Goal: Book appointment/travel/reservation

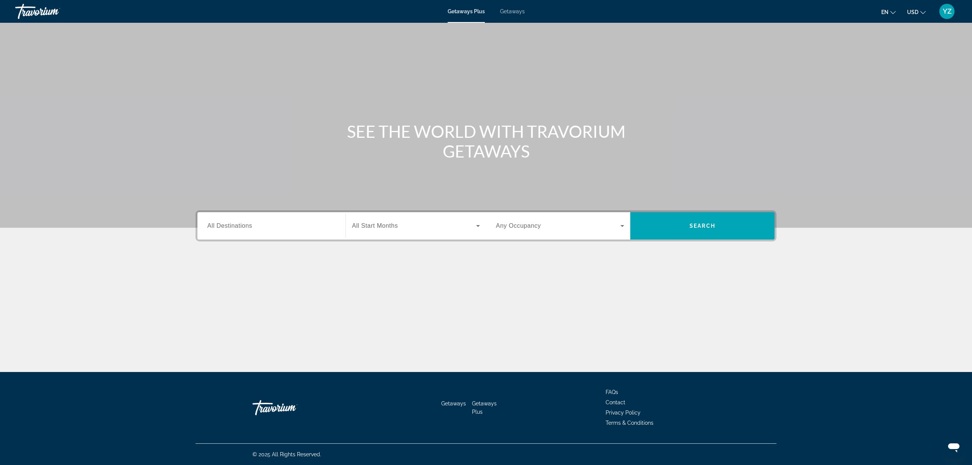
click at [509, 8] on span "Getaways" at bounding box center [512, 11] width 25 height 6
click at [282, 224] on input "Destination All Destinations" at bounding box center [271, 226] width 128 height 9
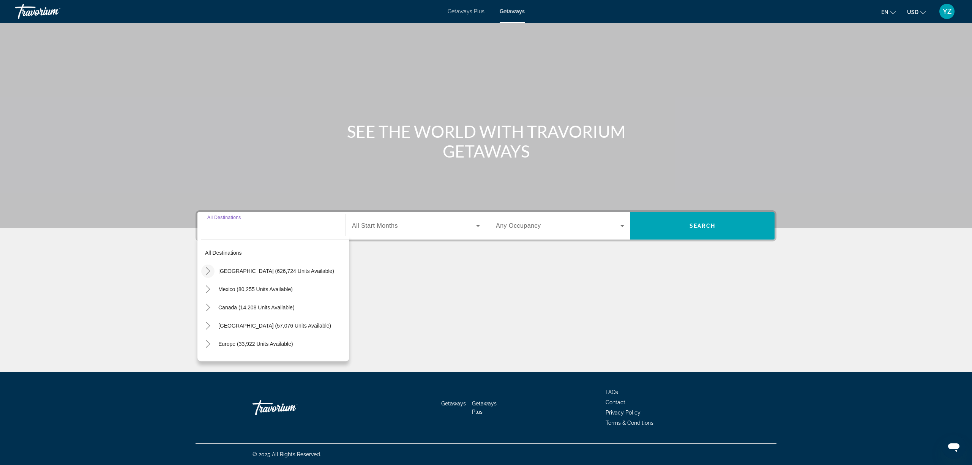
click at [209, 270] on icon "Toggle United States (626,724 units available)" at bounding box center [208, 271] width 4 height 8
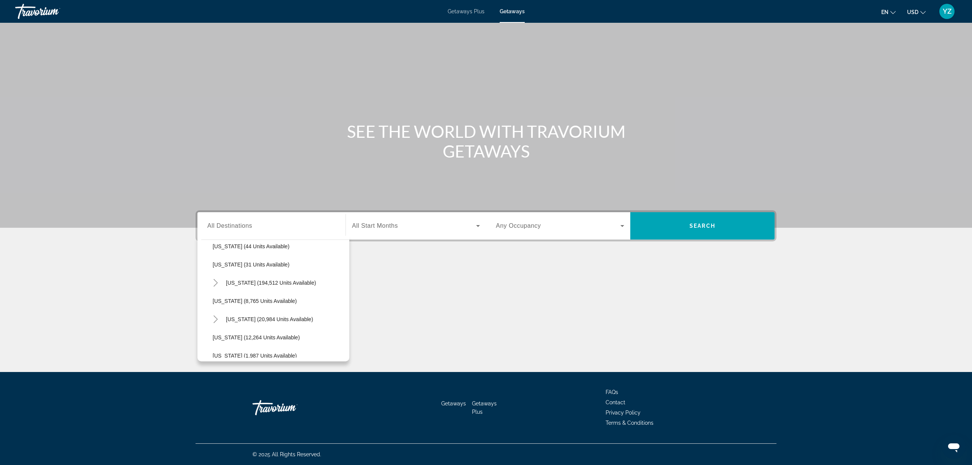
scroll to position [123, 0]
click at [213, 274] on icon "Toggle Florida (194,512 units available)" at bounding box center [216, 275] width 8 height 8
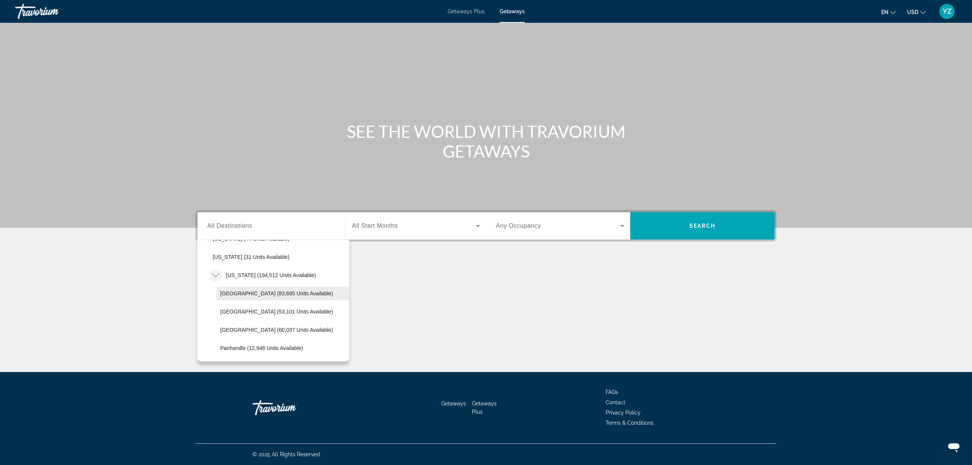
scroll to position [174, 0]
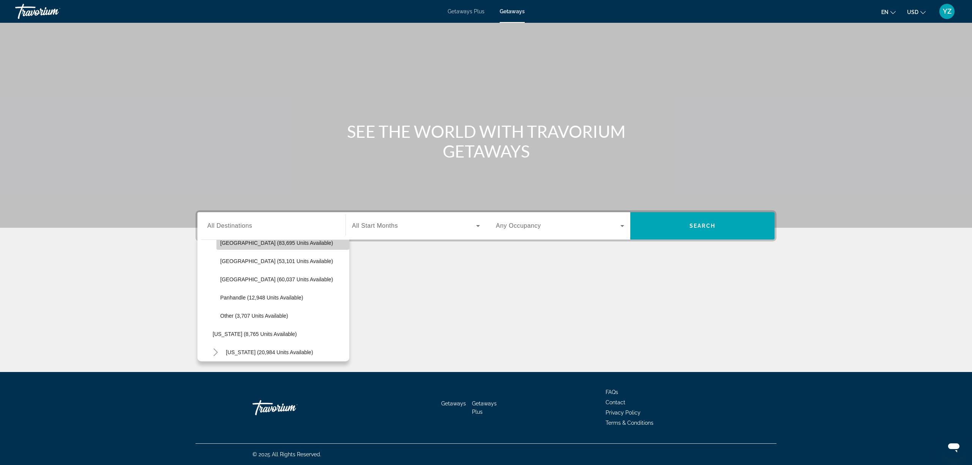
click at [285, 240] on span "[GEOGRAPHIC_DATA] (83,695 units available)" at bounding box center [276, 243] width 113 height 6
type input "**********"
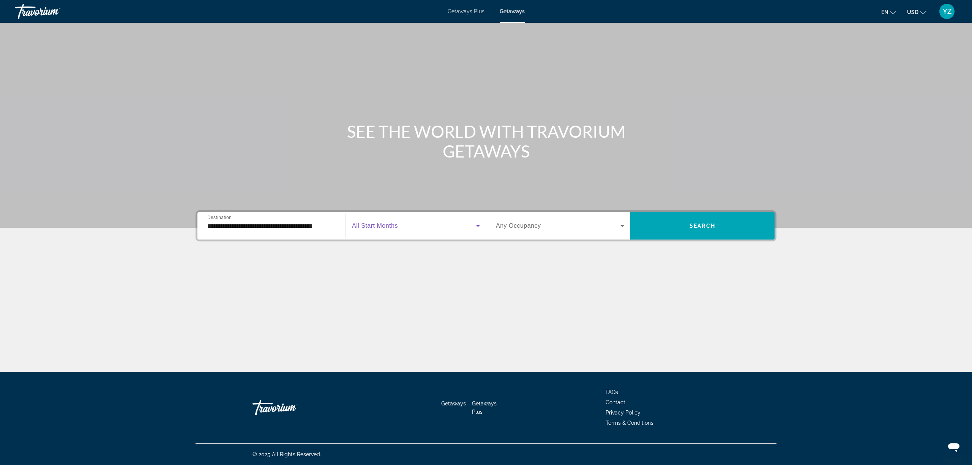
click at [479, 224] on icon "Search widget" at bounding box center [477, 225] width 9 height 9
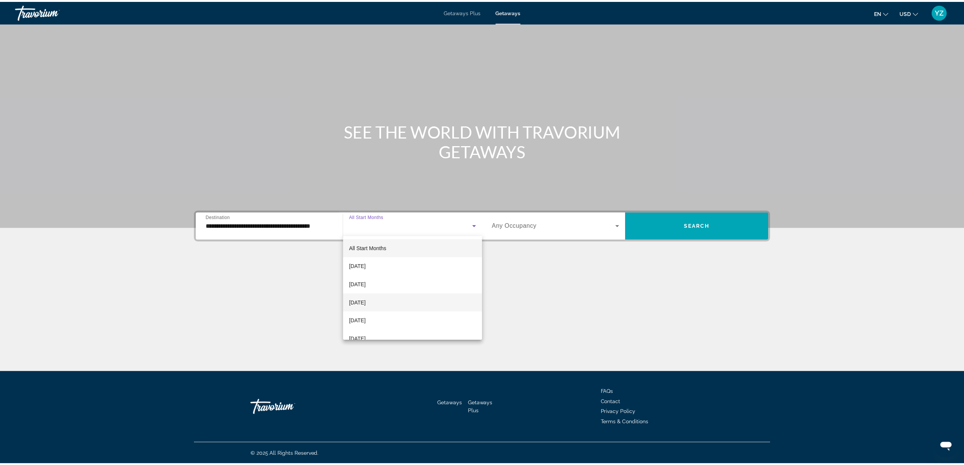
scroll to position [50, 0]
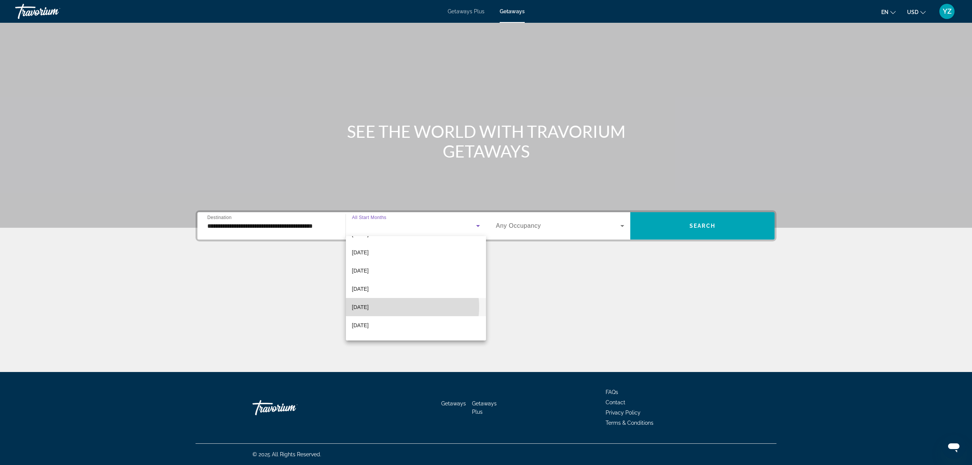
click at [403, 307] on mat-option "[DATE]" at bounding box center [416, 307] width 140 height 18
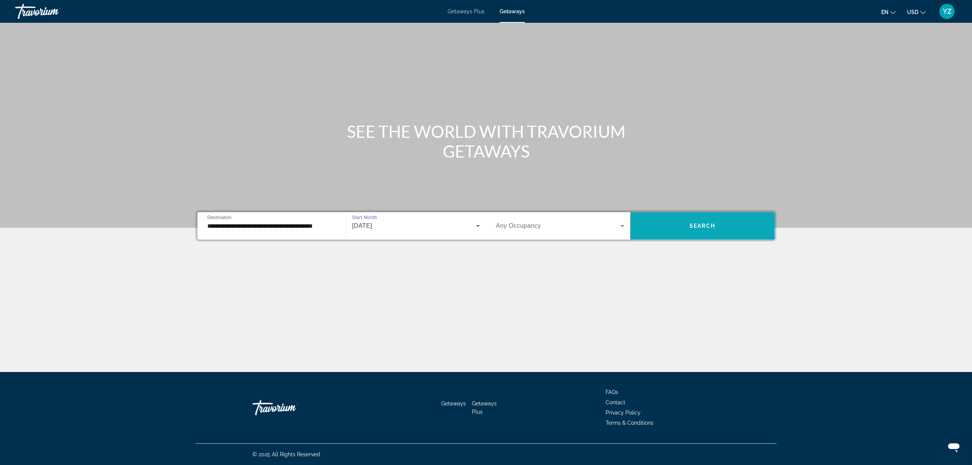
click at [687, 219] on span "Search widget" at bounding box center [702, 226] width 144 height 18
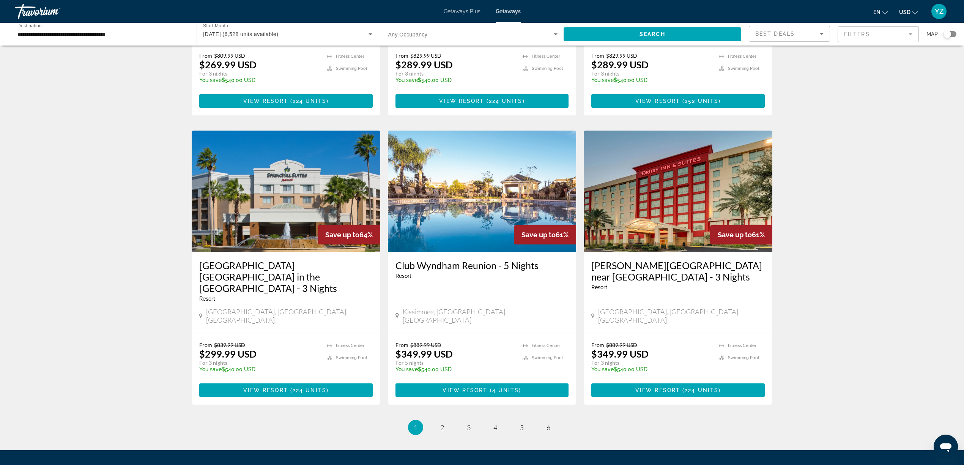
scroll to position [809, 0]
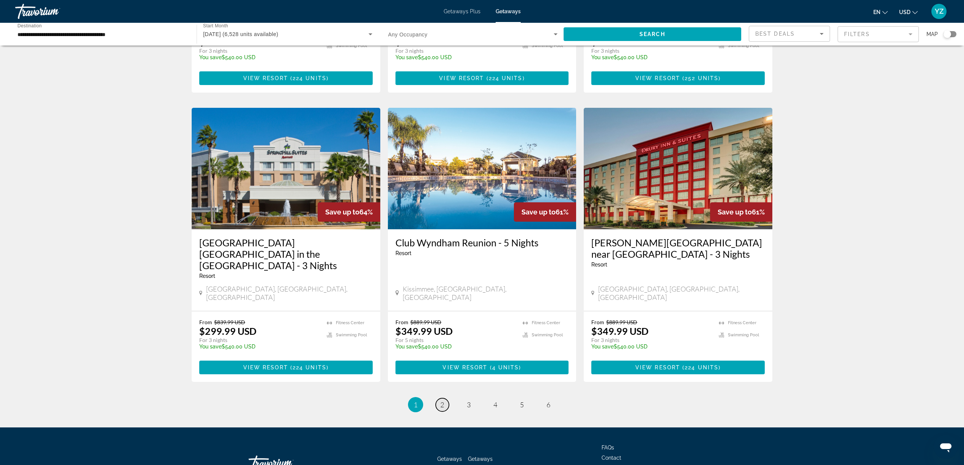
click at [440, 401] on span "2" at bounding box center [442, 405] width 4 height 8
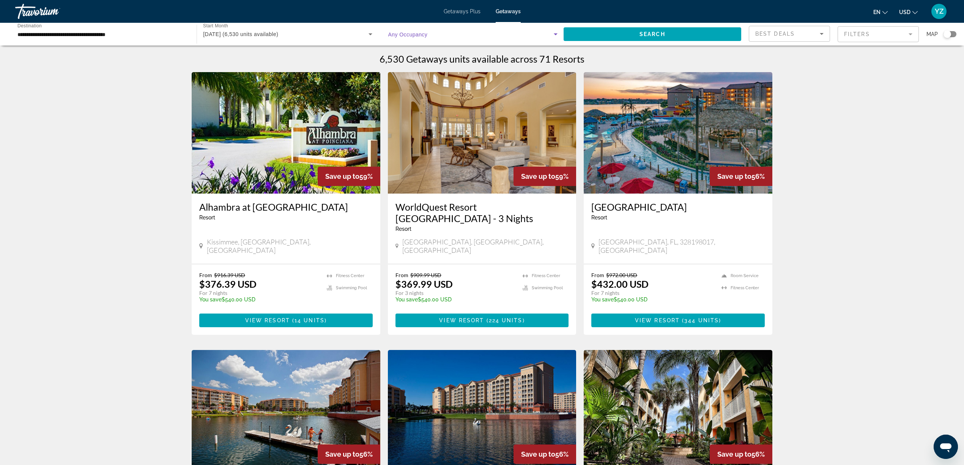
click at [555, 36] on icon "Search widget" at bounding box center [555, 34] width 9 height 9
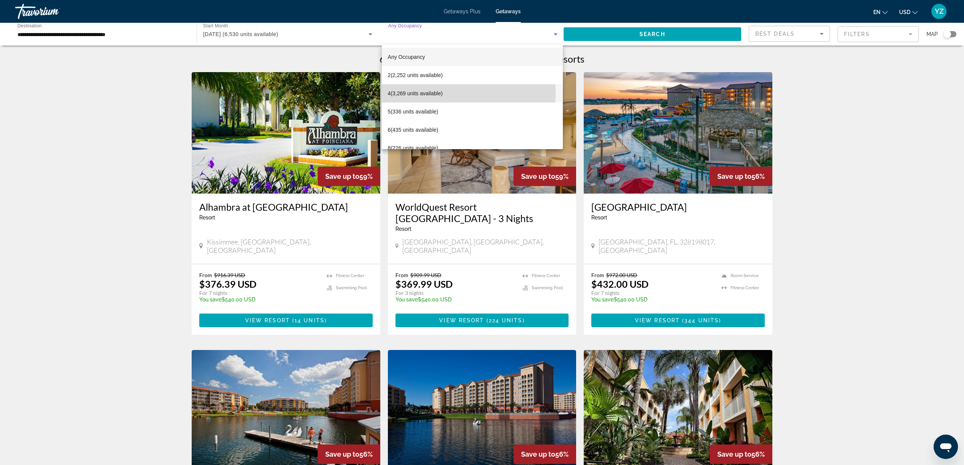
click at [409, 92] on span "4 (3,269 units available)" at bounding box center [415, 93] width 55 height 9
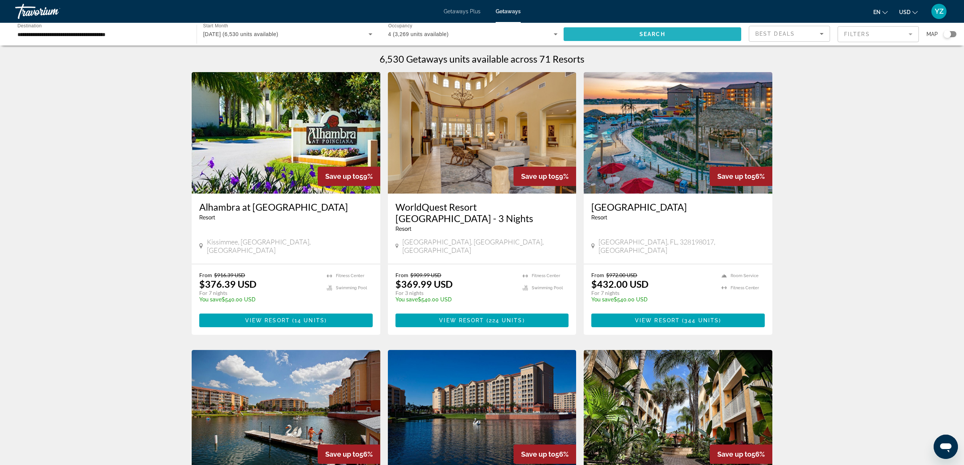
click at [656, 33] on span "Search" at bounding box center [653, 34] width 26 height 6
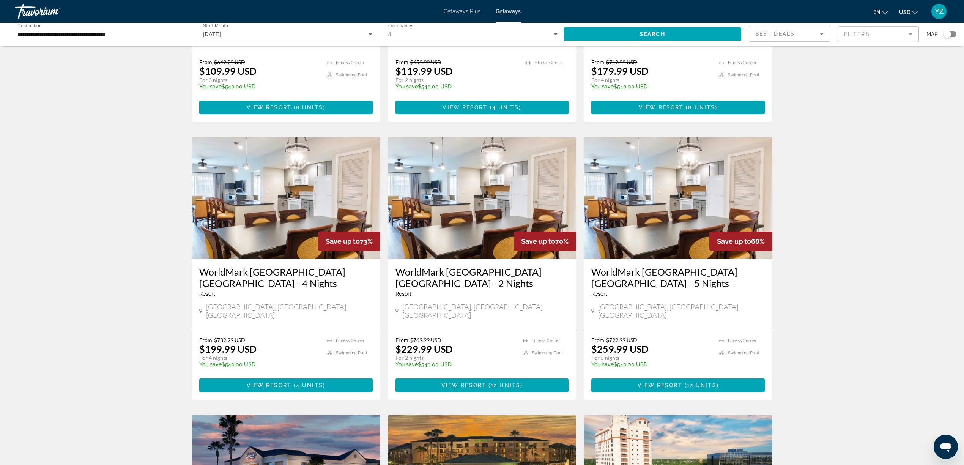
scroll to position [152, 0]
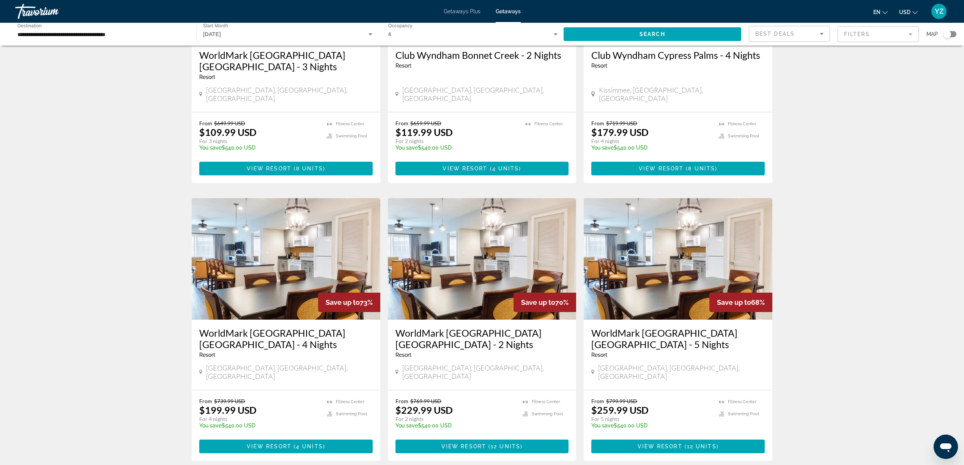
click at [910, 33] on mat-form-field "Filters" at bounding box center [878, 34] width 81 height 16
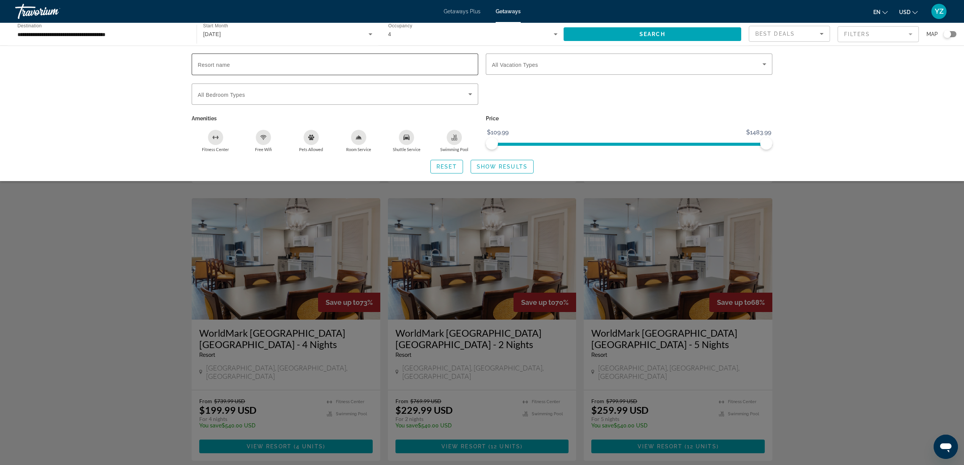
click at [259, 60] on input "Resort name" at bounding box center [335, 64] width 274 height 9
type input "**********"
click at [518, 166] on span "Show Results" at bounding box center [502, 167] width 51 height 6
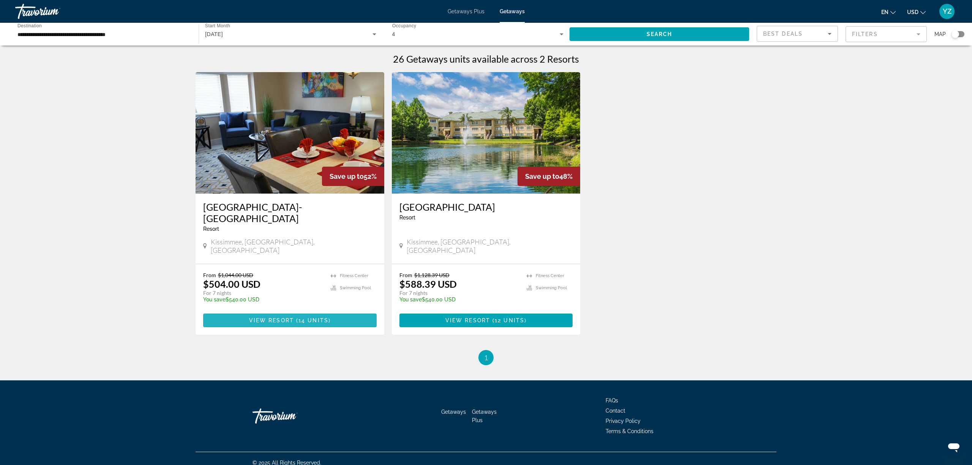
click at [296, 317] on span "( 14 units )" at bounding box center [312, 320] width 37 height 6
